Goal: Task Accomplishment & Management: Complete application form

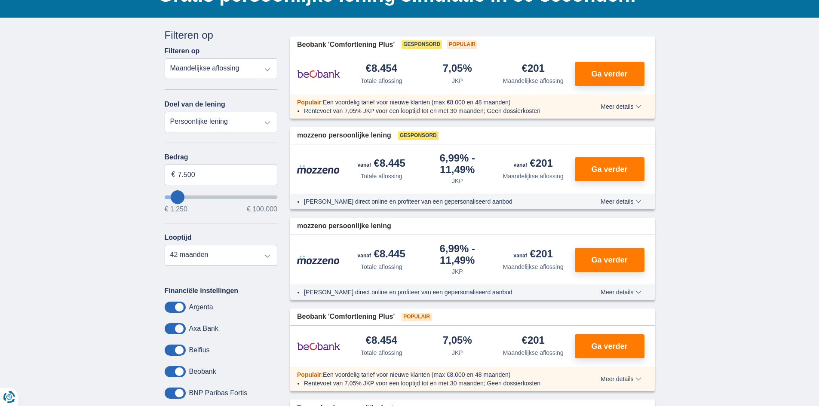
scroll to position [86, 0]
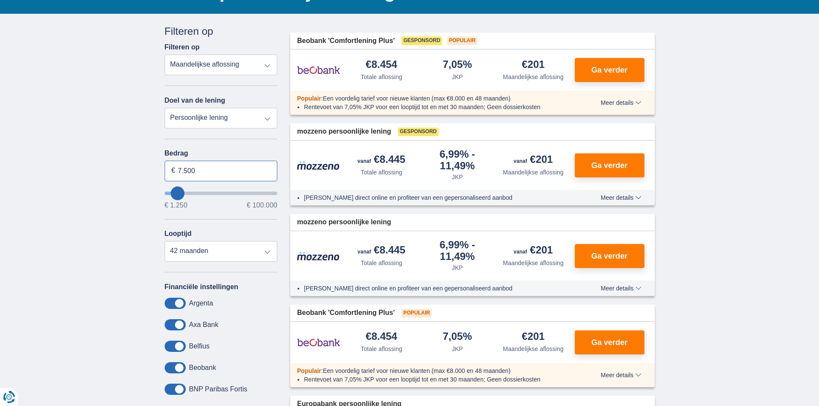
click at [242, 169] on input "7.500" at bounding box center [221, 171] width 113 height 21
type input "50.000"
type input "50250"
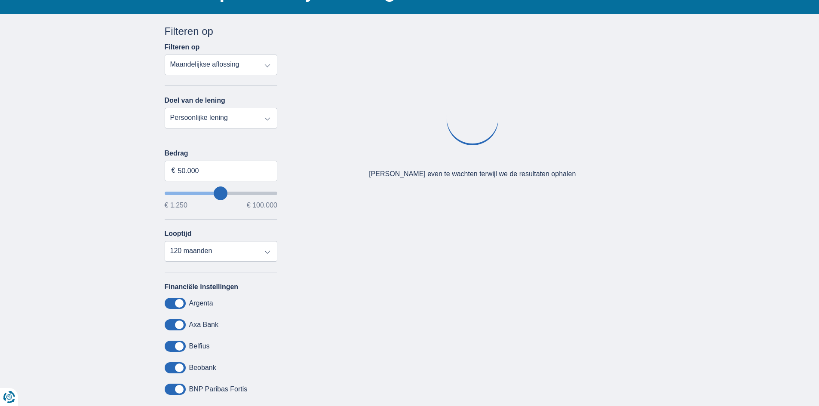
click at [142, 201] on div "× widget.non-eligible-application.title widget.non-eligible-application.text no…" at bounding box center [409, 234] width 819 height 440
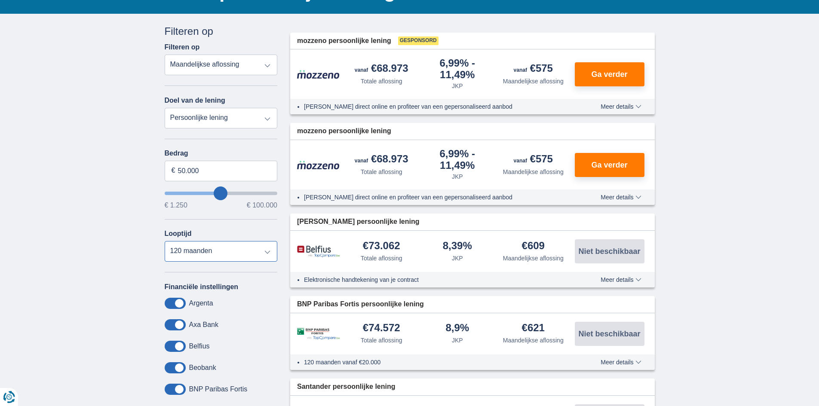
click at [201, 247] on select "12 maanden 18 maanden 24 maanden 30 maanden 36 maanden 42 maanden 48 maanden 60…" at bounding box center [221, 251] width 113 height 21
select select "84"
click at [165, 241] on select "12 maanden 18 maanden 24 maanden 30 maanden 36 maanden 42 maanden 48 maanden 60…" at bounding box center [221, 251] width 113 height 21
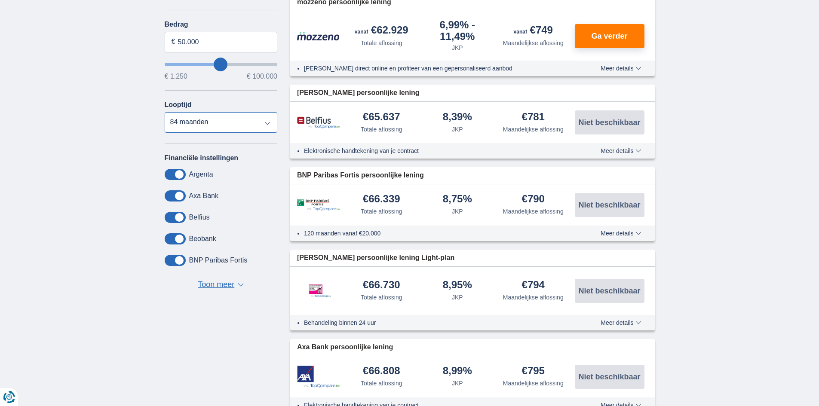
scroll to position [258, 0]
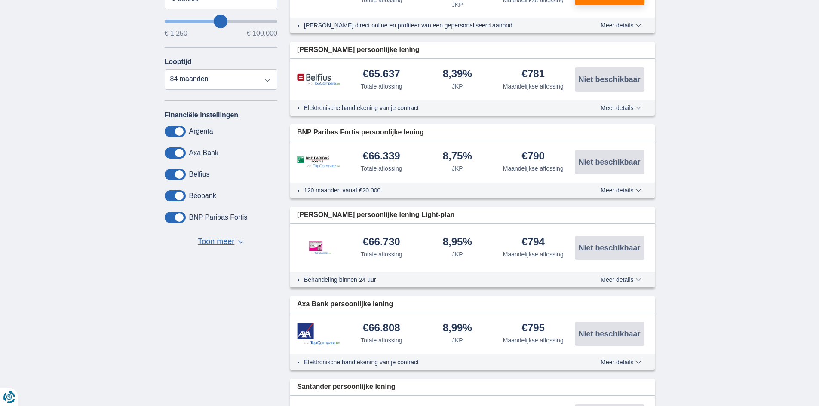
click at [322, 280] on li "Behandeling binnen 24 uur" at bounding box center [436, 280] width 265 height 9
click at [341, 249] on div at bounding box center [320, 248] width 46 height 31
click at [647, 281] on button "Meer details Minder details" at bounding box center [620, 279] width 53 height 7
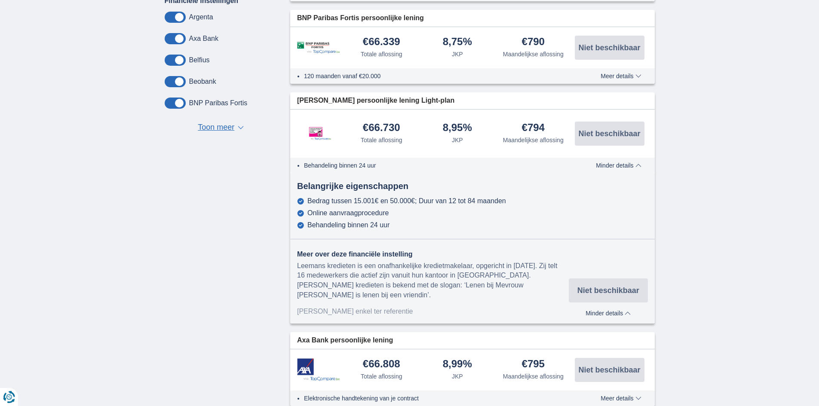
scroll to position [301, 0]
